Goal: Find contact information: Obtain details needed to contact an individual or organization

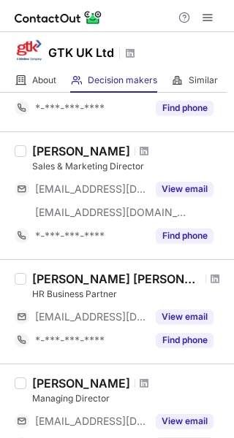
scroll to position [104, 0]
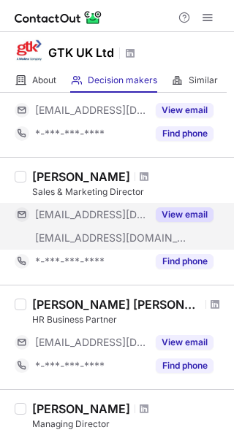
click at [163, 213] on button "View email" at bounding box center [185, 214] width 58 height 15
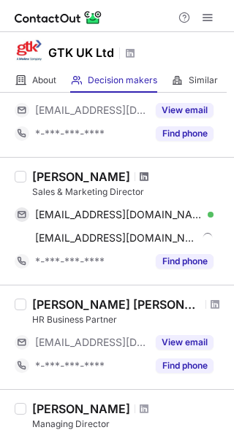
click at [140, 175] on span at bounding box center [144, 177] width 9 height 12
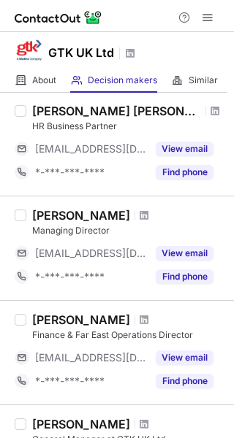
scroll to position [292, 0]
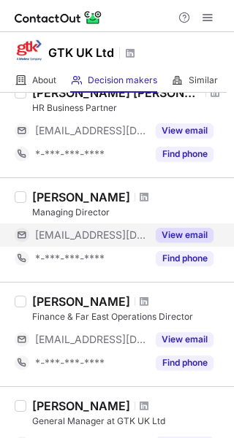
click at [185, 235] on button "View email" at bounding box center [185, 235] width 58 height 15
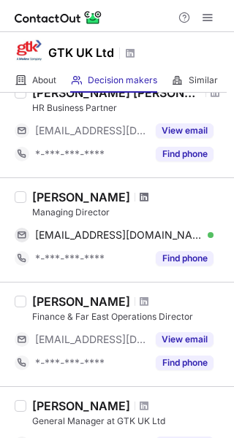
click at [140, 195] on span at bounding box center [144, 197] width 9 height 12
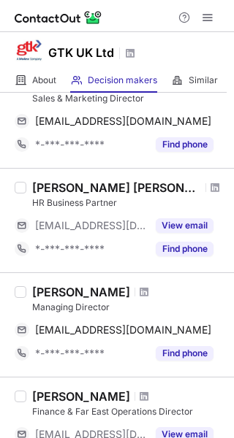
scroll to position [219, 0]
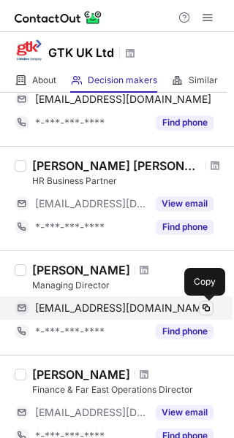
click at [208, 302] on span at bounding box center [206, 308] width 12 height 12
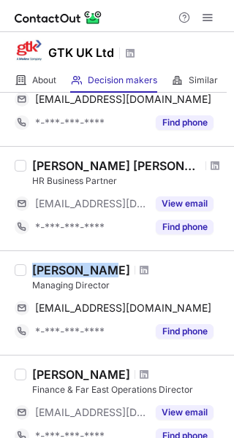
drag, startPoint x: 32, startPoint y: 271, endPoint x: 102, endPoint y: 273, distance: 70.2
click at [102, 273] on div "John Morath" at bounding box center [81, 270] width 98 height 15
copy div "John Morath"
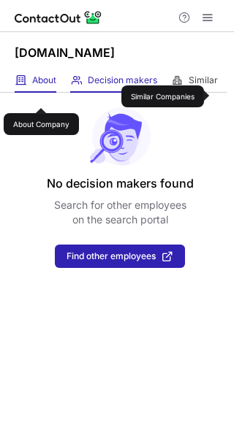
click at [41, 86] on span "About" at bounding box center [44, 81] width 24 height 12
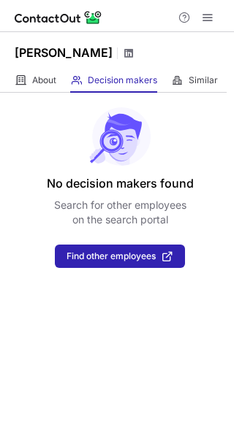
click at [134, 55] on span at bounding box center [129, 53] width 12 height 12
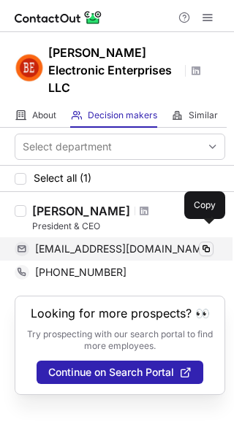
click at [205, 243] on span at bounding box center [206, 249] width 12 height 12
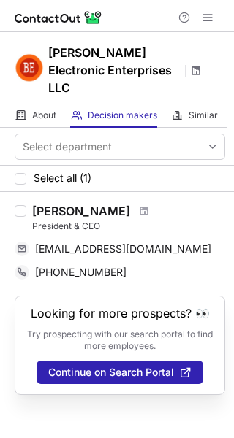
click at [191, 65] on span at bounding box center [196, 71] width 12 height 12
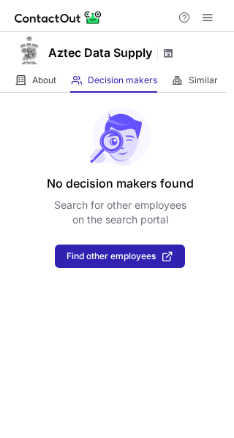
click at [167, 55] on span at bounding box center [168, 53] width 12 height 12
